Goal: Find specific page/section: Find specific page/section

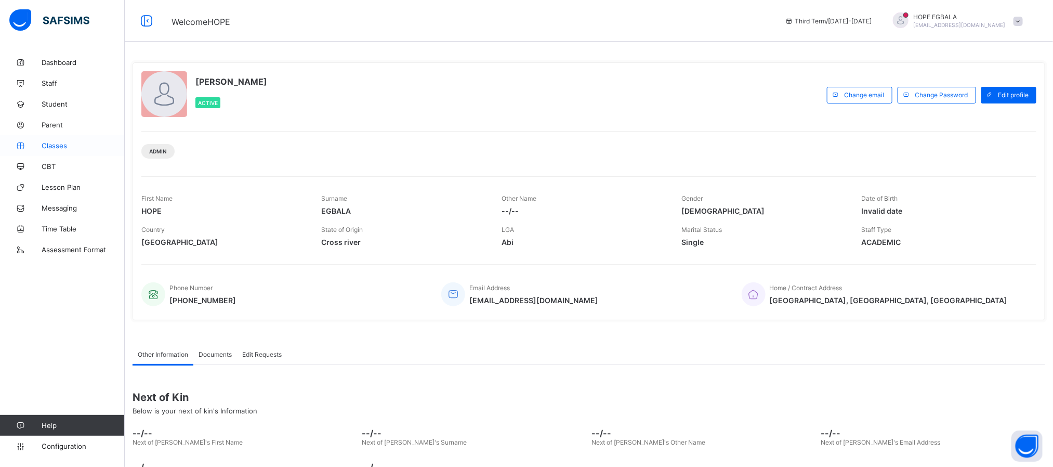
click at [41, 150] on link "Classes" at bounding box center [62, 145] width 125 height 21
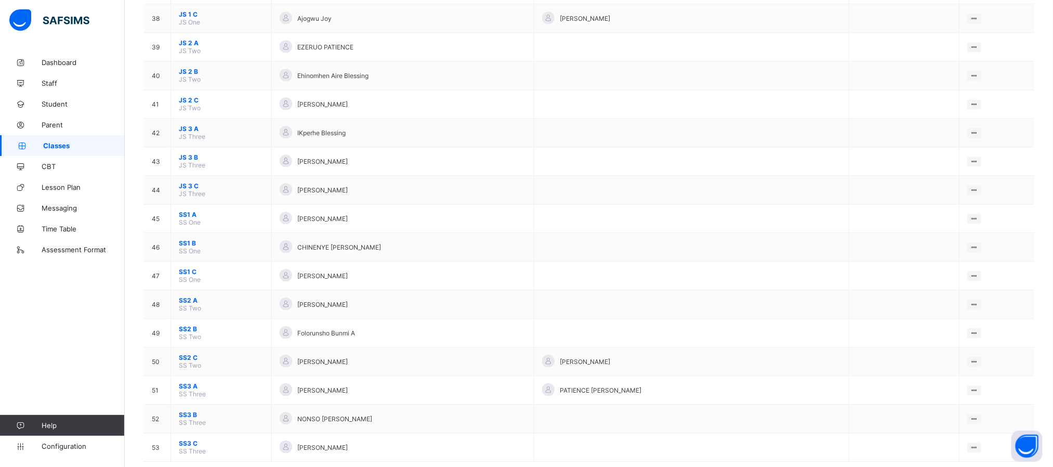
scroll to position [1211, 0]
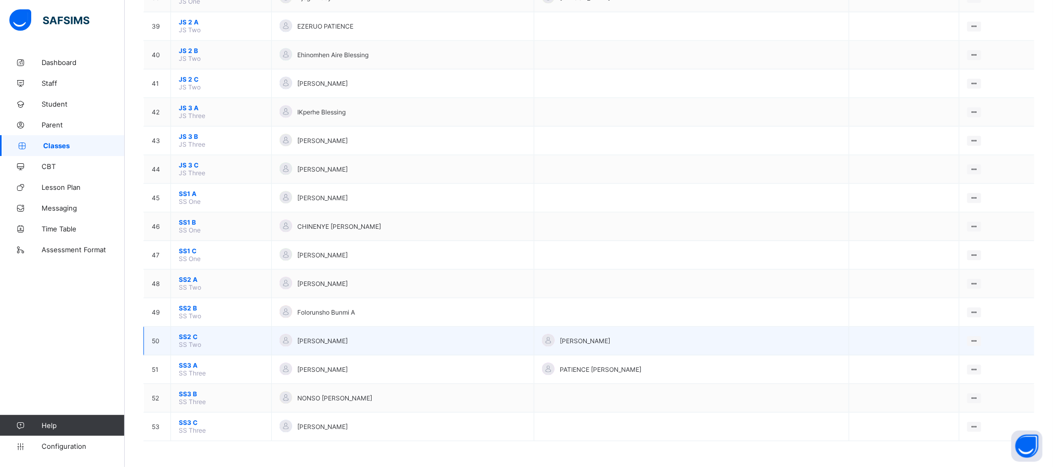
click at [189, 333] on span "SS2 C" at bounding box center [221, 337] width 85 height 8
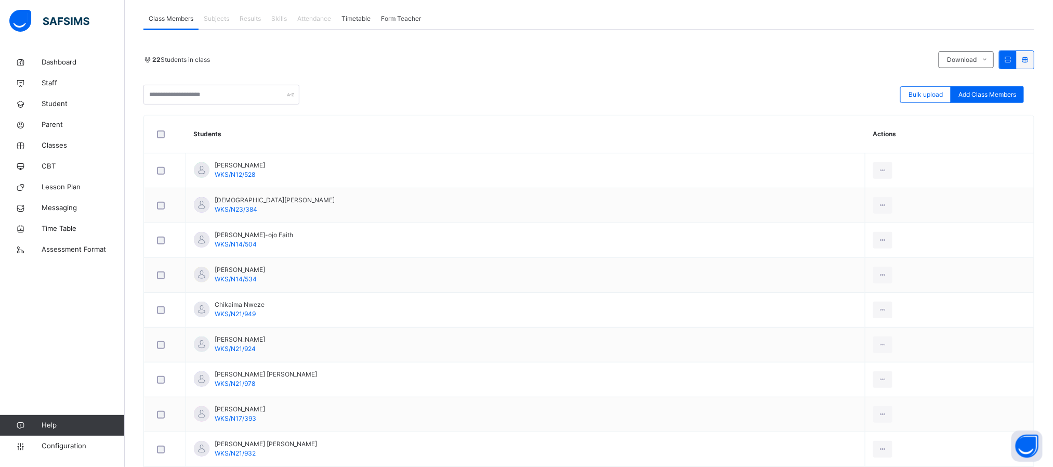
scroll to position [218, 0]
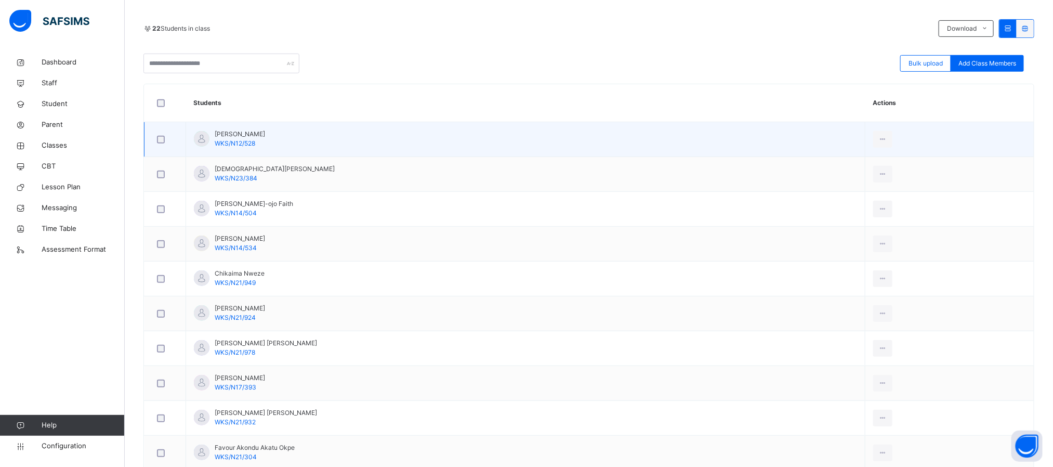
drag, startPoint x: 289, startPoint y: 136, endPoint x: 272, endPoint y: 134, distance: 16.7
click at [272, 134] on td "[PERSON_NAME] WKS/N12/528" at bounding box center [526, 139] width 680 height 35
click at [250, 134] on span "[PERSON_NAME]" at bounding box center [240, 133] width 50 height 9
drag, startPoint x: 246, startPoint y: 133, endPoint x: 284, endPoint y: 132, distance: 38.0
click at [265, 132] on span "[PERSON_NAME]" at bounding box center [240, 133] width 50 height 9
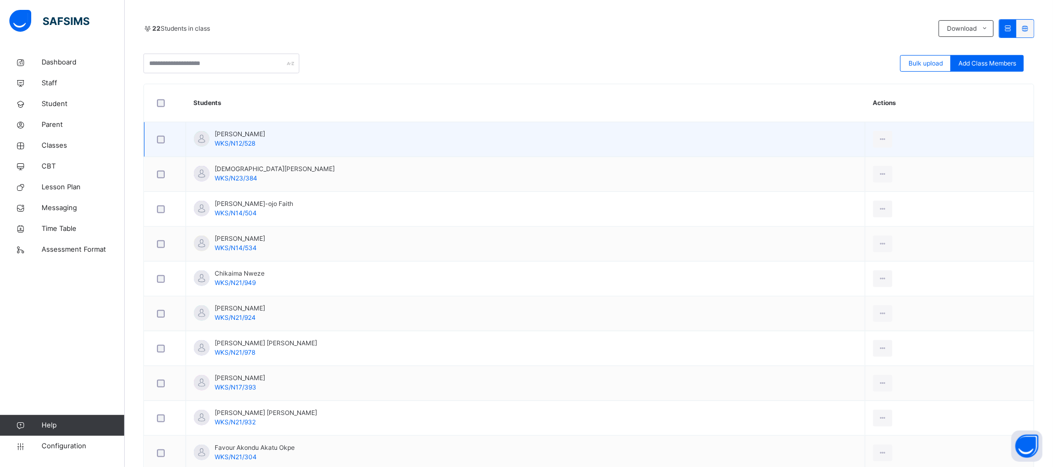
copy span "[PERSON_NAME]"
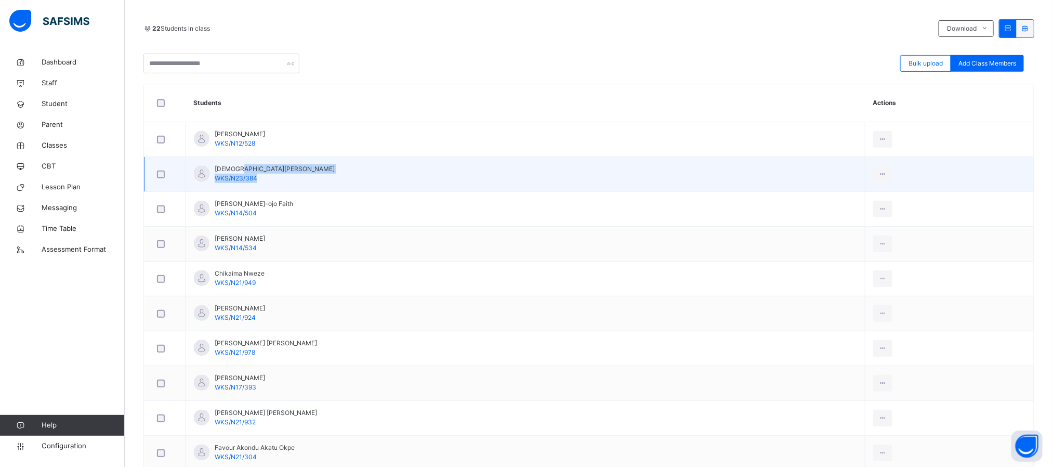
drag, startPoint x: 242, startPoint y: 172, endPoint x: 279, endPoint y: 170, distance: 37.5
click at [279, 170] on td "[PERSON_NAME] WKS/N23/384" at bounding box center [526, 174] width 680 height 35
click at [275, 170] on td "[PERSON_NAME] WKS/N23/384" at bounding box center [526, 174] width 680 height 35
click at [277, 164] on td "[PERSON_NAME] WKS/N23/384" at bounding box center [526, 174] width 680 height 35
drag, startPoint x: 271, startPoint y: 167, endPoint x: 243, endPoint y: 167, distance: 28.1
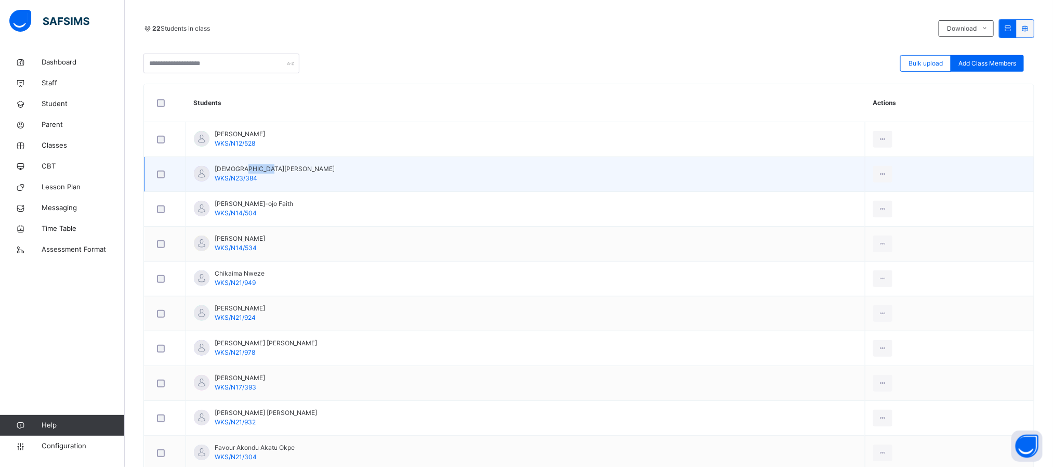
click at [243, 167] on span "[DEMOGRAPHIC_DATA][PERSON_NAME]" at bounding box center [275, 168] width 120 height 9
copy span "Onmonya"
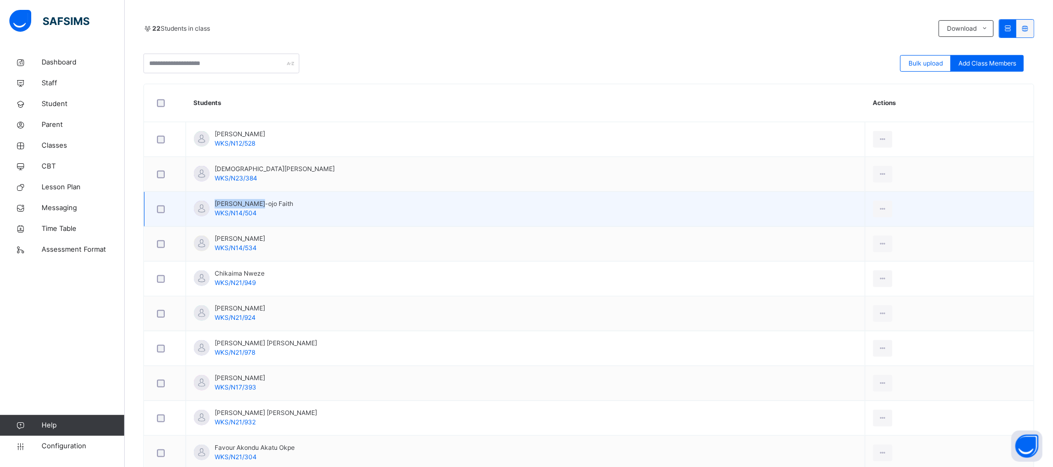
drag, startPoint x: 259, startPoint y: 204, endPoint x: 215, endPoint y: 204, distance: 44.2
click at [215, 204] on span "[PERSON_NAME]-ojo Faith" at bounding box center [254, 203] width 79 height 9
copy span "[PERSON_NAME]"
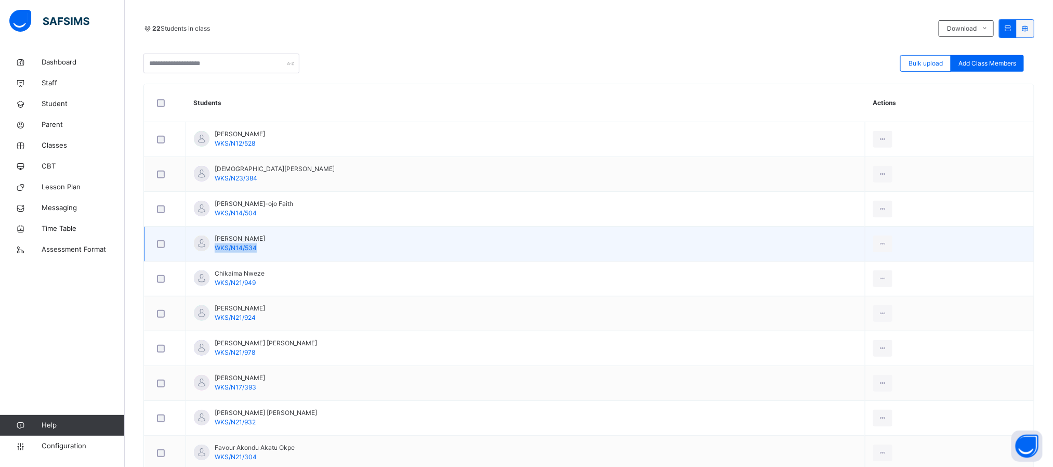
drag, startPoint x: 257, startPoint y: 250, endPoint x: 216, endPoint y: 250, distance: 41.6
click at [216, 250] on td "[PERSON_NAME] WKS/N14/534" at bounding box center [526, 244] width 680 height 35
copy span "WKS/N14/534"
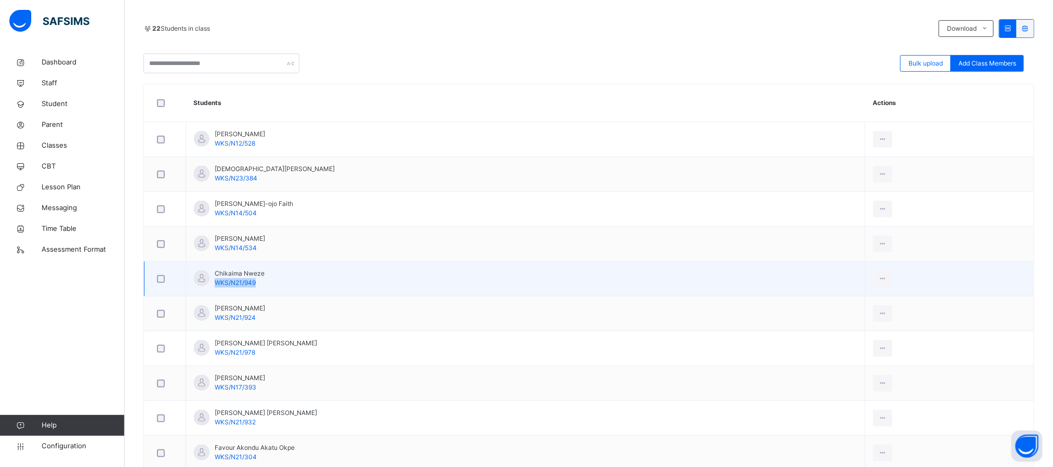
drag, startPoint x: 260, startPoint y: 287, endPoint x: 215, endPoint y: 285, distance: 45.3
click at [215, 285] on div "Chikaima Nweze WKS/N21/949" at bounding box center [240, 278] width 50 height 19
copy span "WKS/N21/949"
click at [265, 270] on td "Chikaima Nweze WKS/N21/949" at bounding box center [526, 279] width 680 height 35
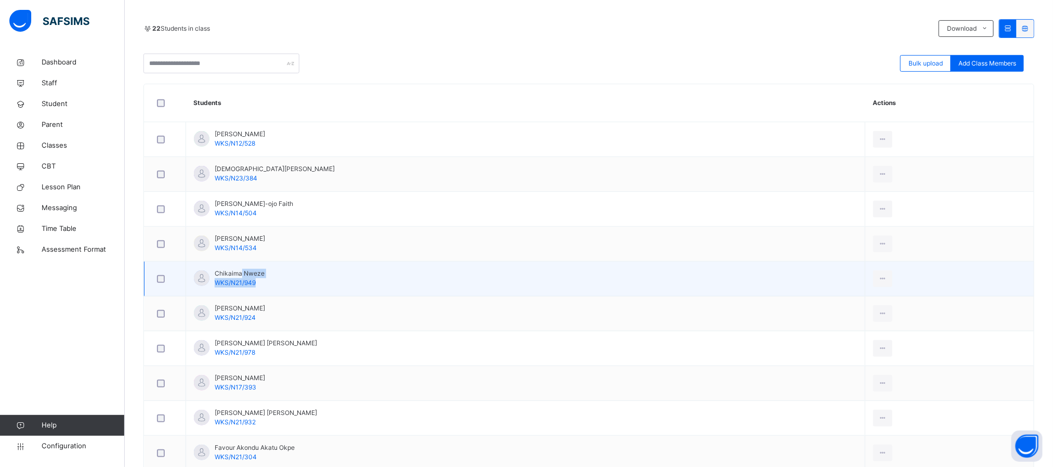
drag, startPoint x: 266, startPoint y: 275, endPoint x: 242, endPoint y: 275, distance: 23.9
click at [242, 275] on td "Chikaima Nweze WKS/N21/949" at bounding box center [526, 279] width 680 height 35
copy div "Nweze WKS/N21/949"
click at [292, 269] on td "Chikaima Nweze WKS/N21/949" at bounding box center [526, 279] width 680 height 35
drag, startPoint x: 284, startPoint y: 273, endPoint x: 190, endPoint y: 271, distance: 94.1
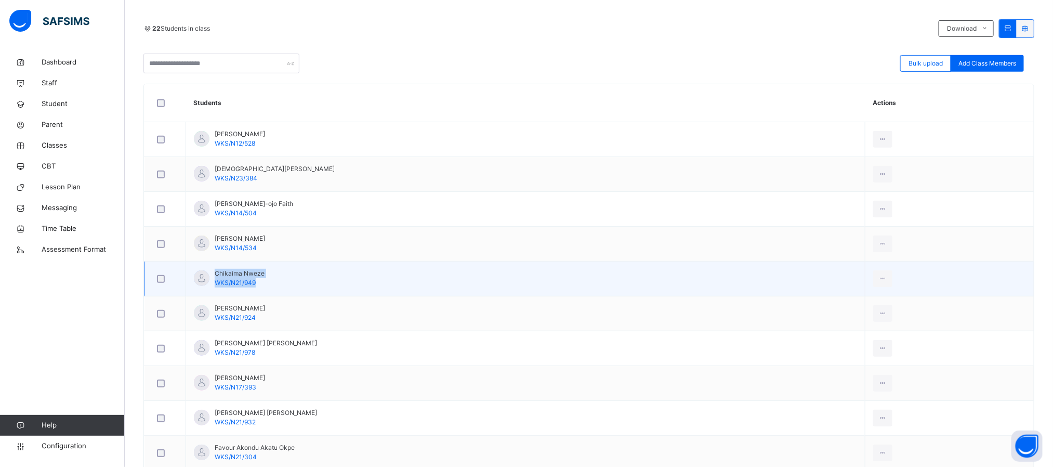
click at [190, 271] on td "Chikaima Nweze WKS/N21/949" at bounding box center [526, 279] width 680 height 35
copy div "Chikaima Nweze WKS/N21/949"
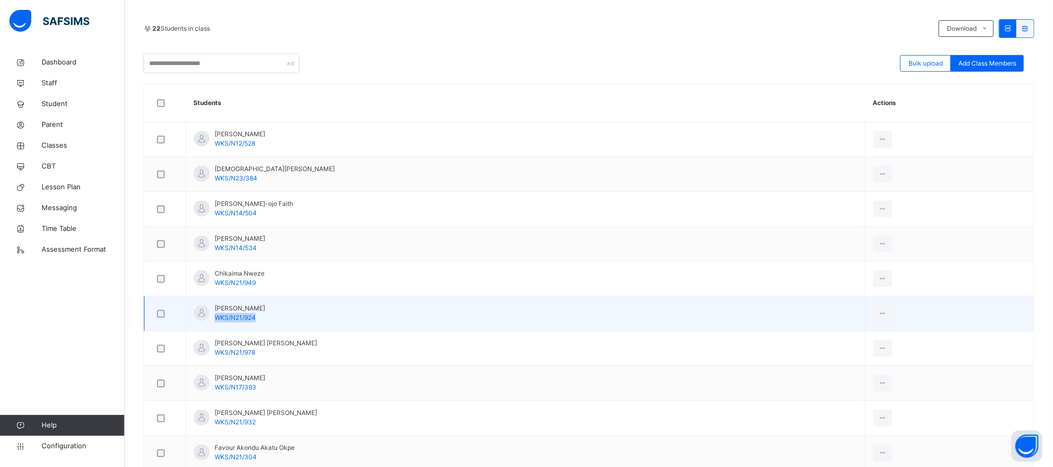
drag, startPoint x: 259, startPoint y: 322, endPoint x: 216, endPoint y: 317, distance: 43.9
click at [216, 317] on td "[PERSON_NAME] WKS/N21/924" at bounding box center [526, 313] width 680 height 35
copy span "WKS/N21/924"
